Goal: Navigation & Orientation: Find specific page/section

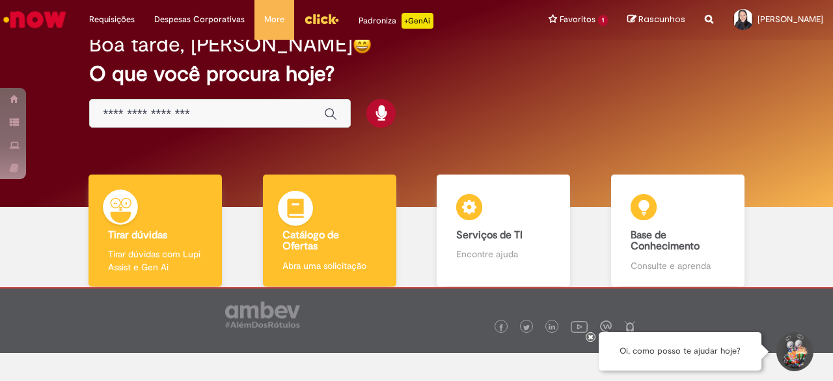
scroll to position [8, 0]
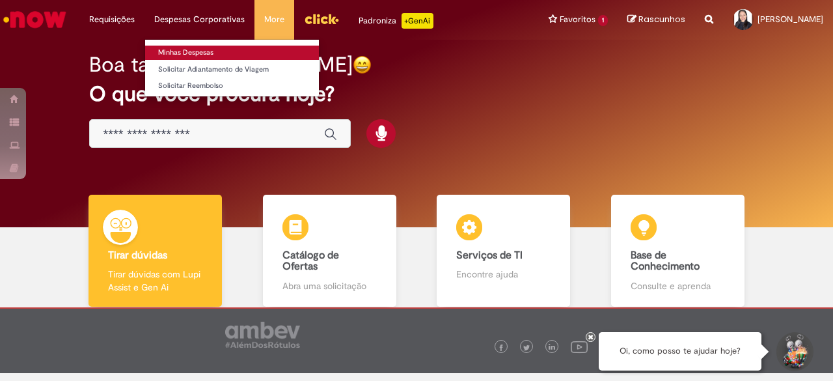
click at [221, 56] on link "Minhas Despesas" at bounding box center [232, 53] width 174 height 14
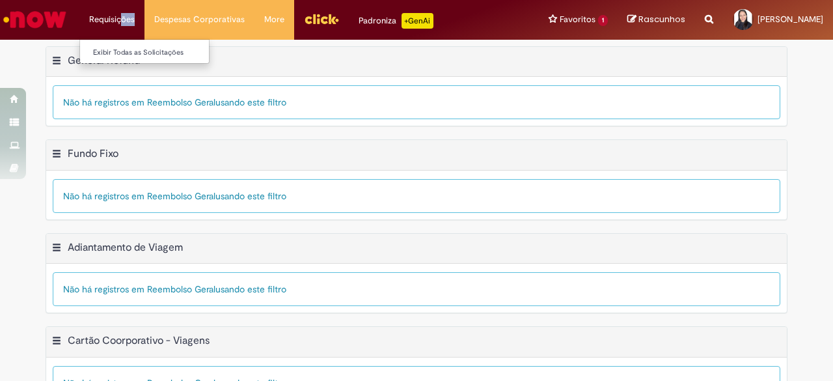
drag, startPoint x: 121, startPoint y: 26, endPoint x: 122, endPoint y: 36, distance: 9.8
click at [121, 25] on li "Requisições Exibir Todas as Solicitações" at bounding box center [111, 19] width 65 height 39
click at [122, 48] on link "Exibir Todas as Solicitações" at bounding box center [151, 53] width 143 height 14
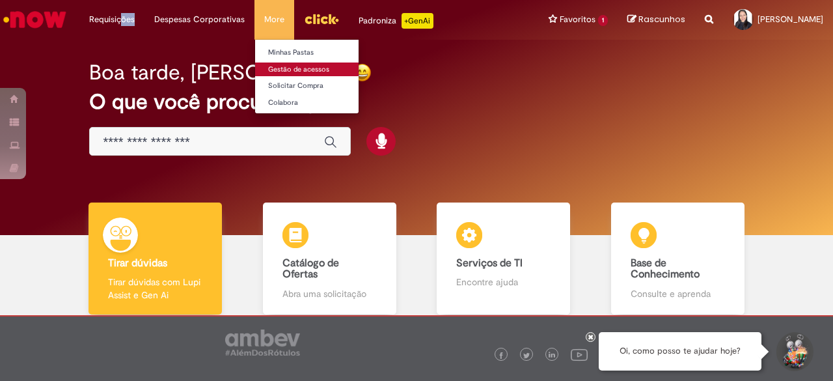
click at [298, 72] on link "Gestão de acessos" at bounding box center [326, 69] width 143 height 14
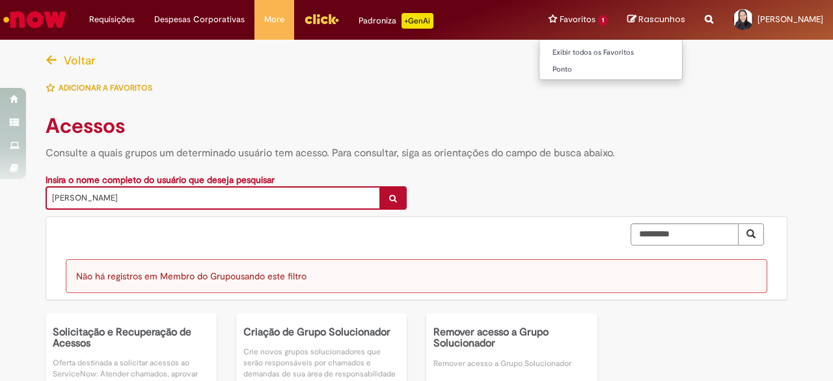
click at [565, 16] on li "Favoritos 1 Exibir todos os Favoritos [GEOGRAPHIC_DATA]" at bounding box center [578, 19] width 79 height 39
